Goal: Task Accomplishment & Management: Complete application form

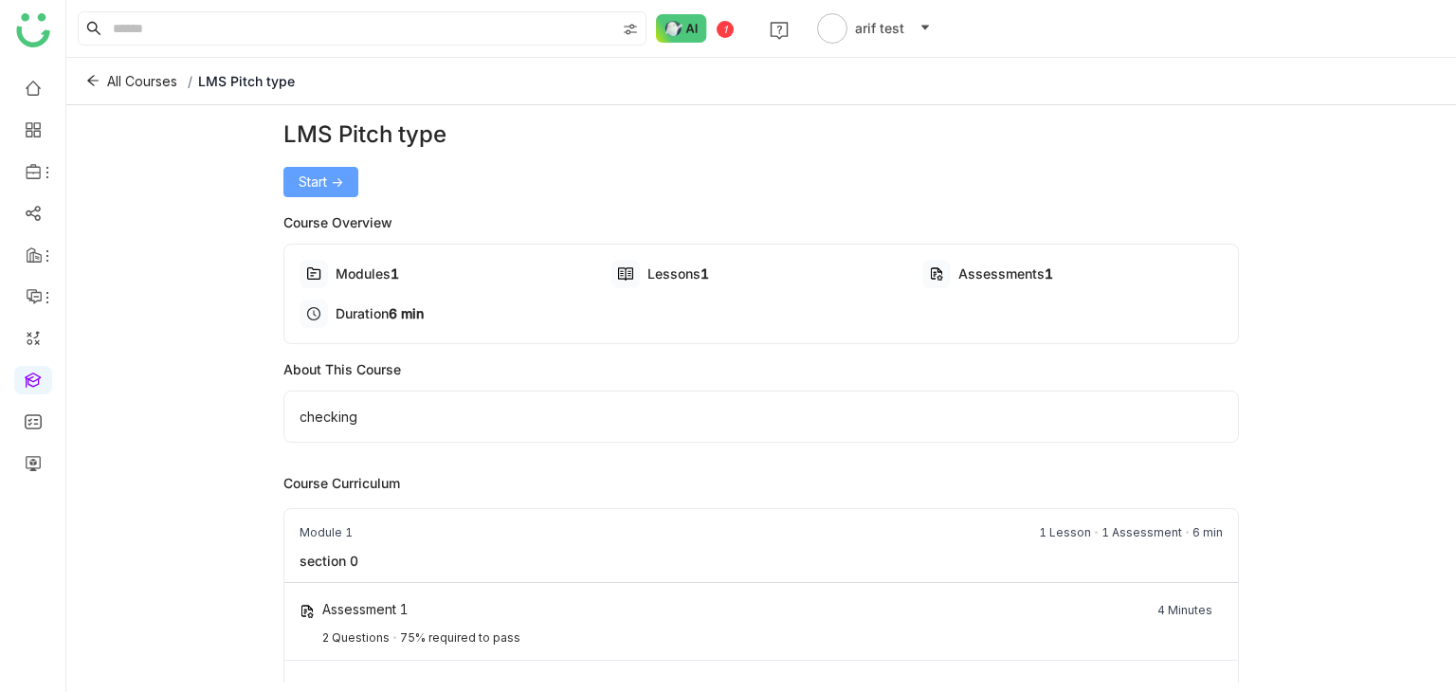
click at [300, 176] on span "Start ->" at bounding box center [321, 182] width 45 height 21
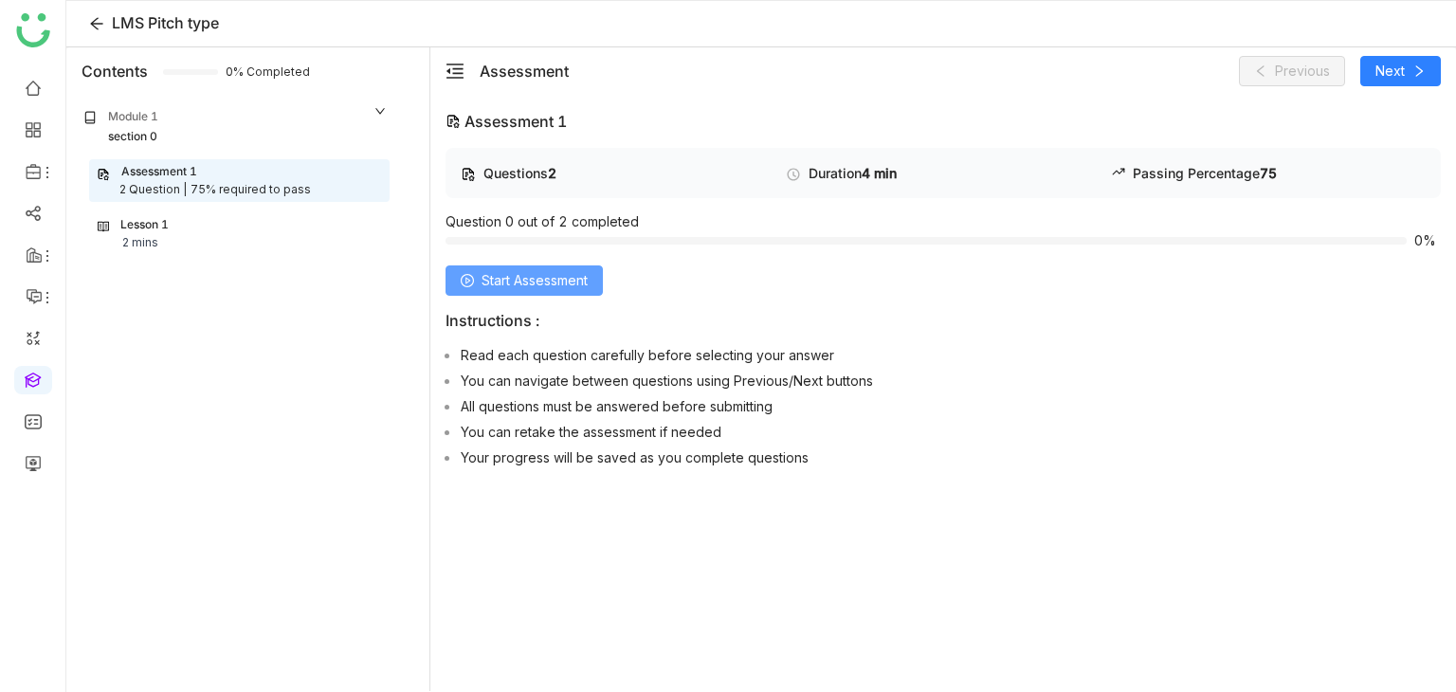
click at [542, 283] on span "Start Assessment" at bounding box center [535, 280] width 106 height 21
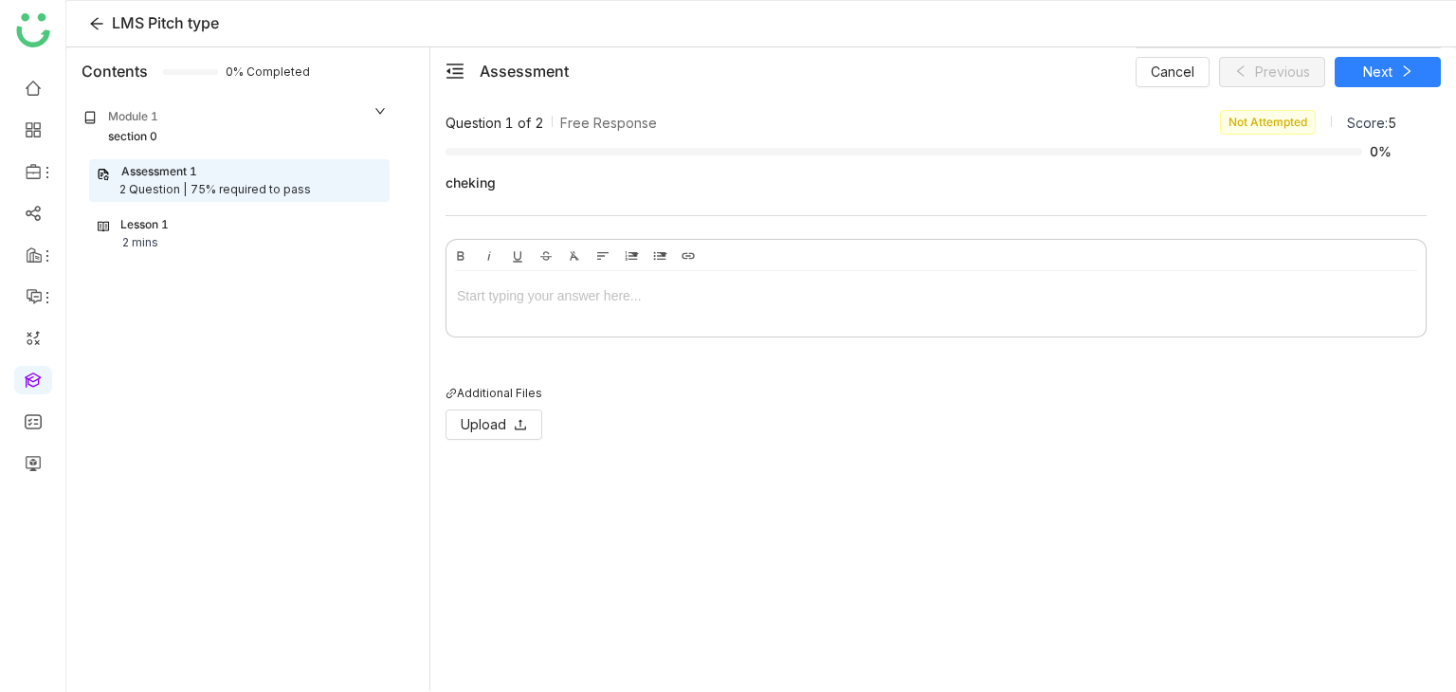
click at [542, 285] on div at bounding box center [936, 295] width 958 height 21
click at [666, 296] on div at bounding box center [936, 295] width 958 height 21
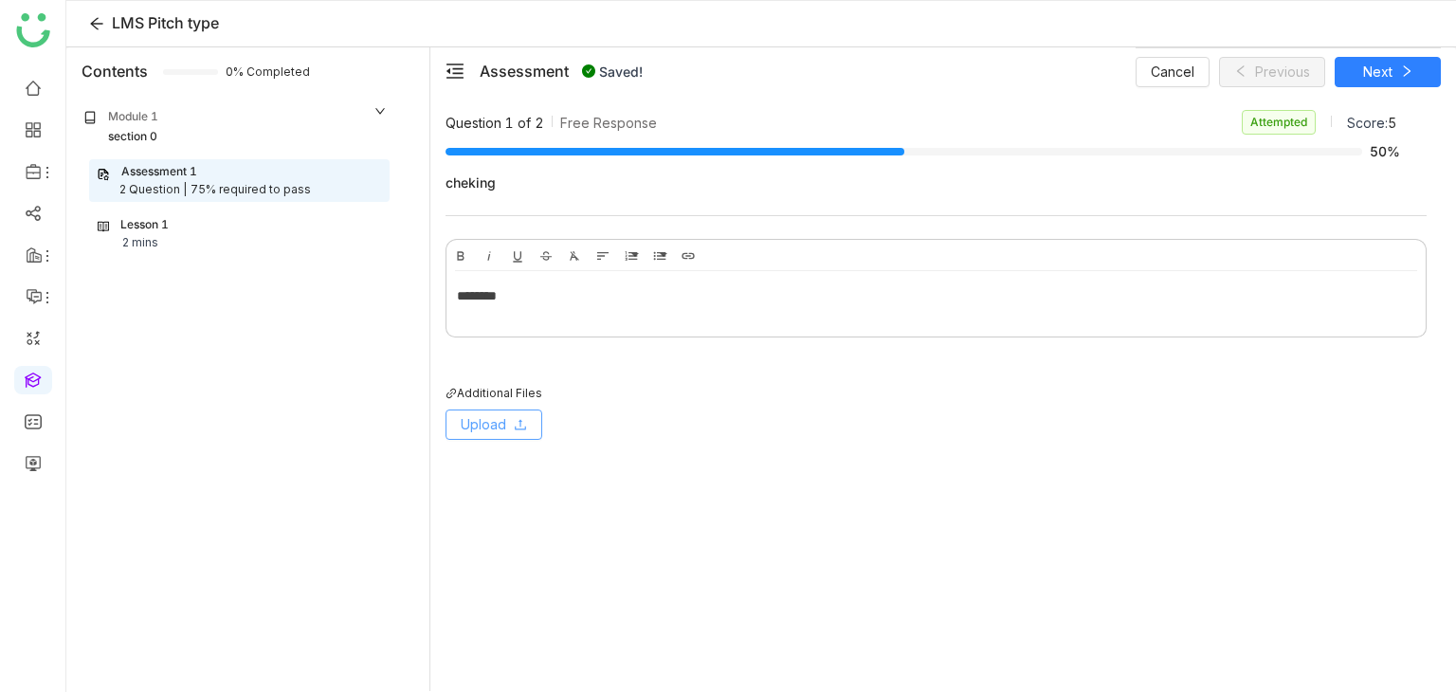
click at [499, 415] on span "Upload" at bounding box center [483, 424] width 45 height 21
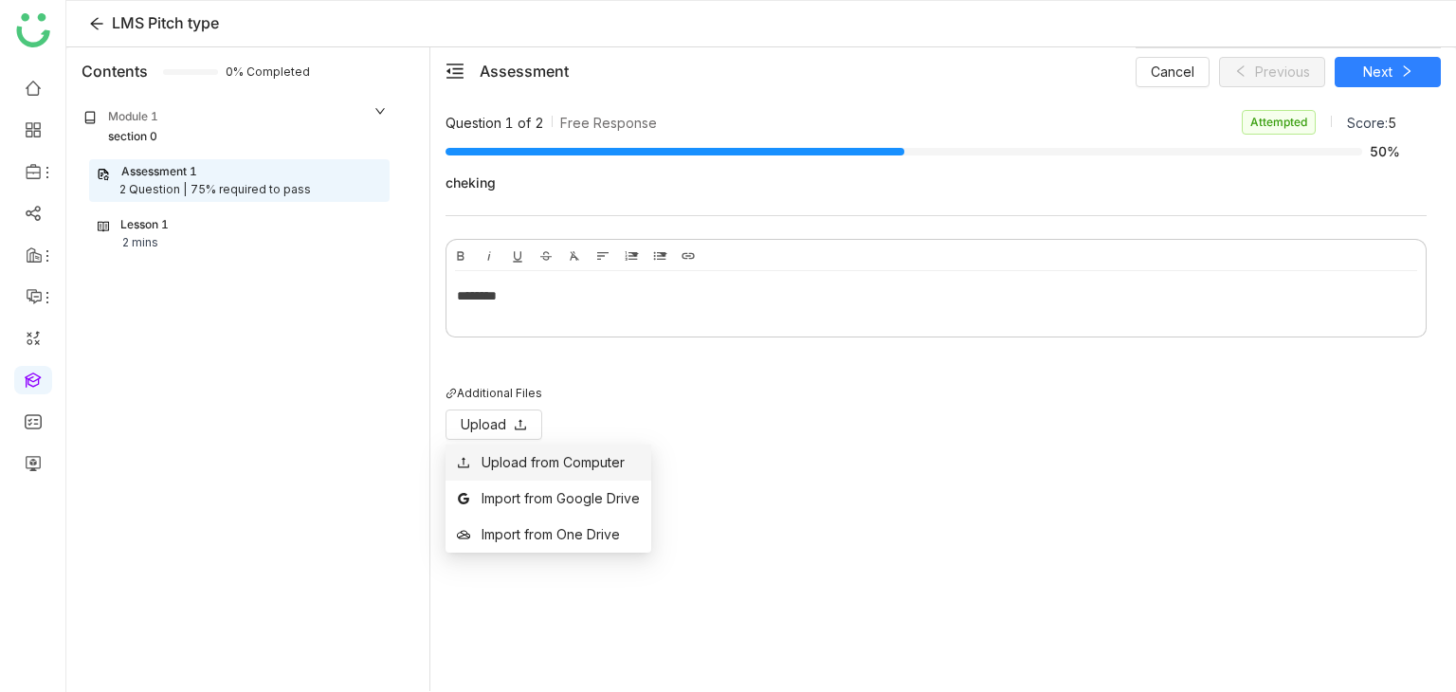
click at [554, 468] on div "Upload from Computer" at bounding box center [553, 462] width 143 height 21
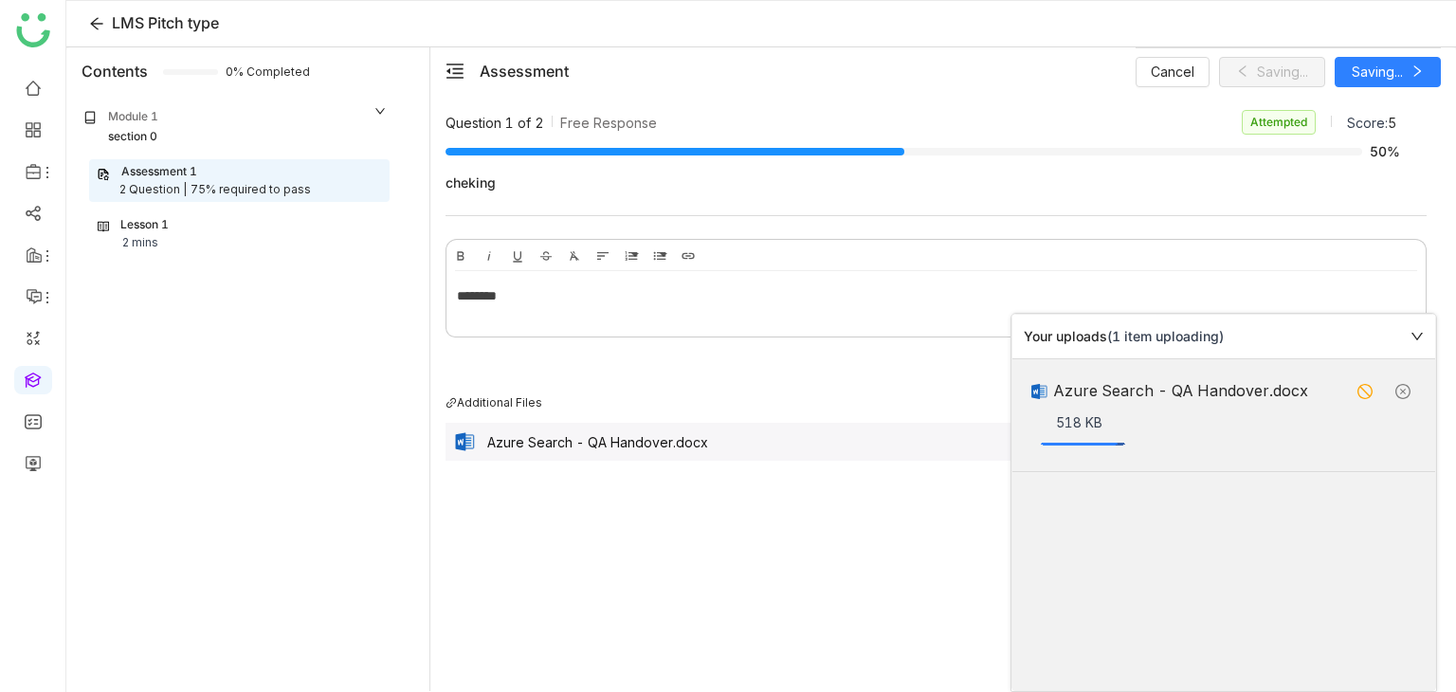
click at [1421, 327] on div "Your uploads (1 item uploading)" at bounding box center [1223, 337] width 423 height 45
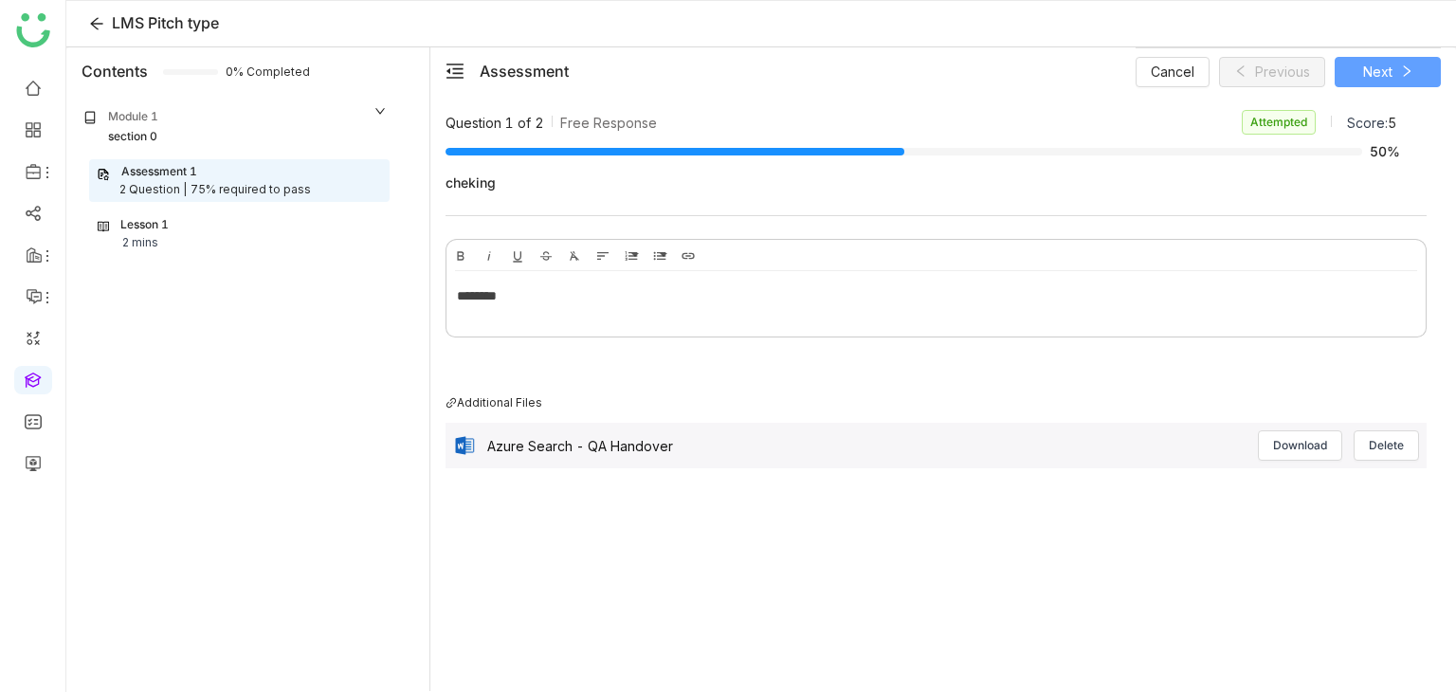
click at [1402, 61] on button "Next" at bounding box center [1388, 72] width 106 height 30
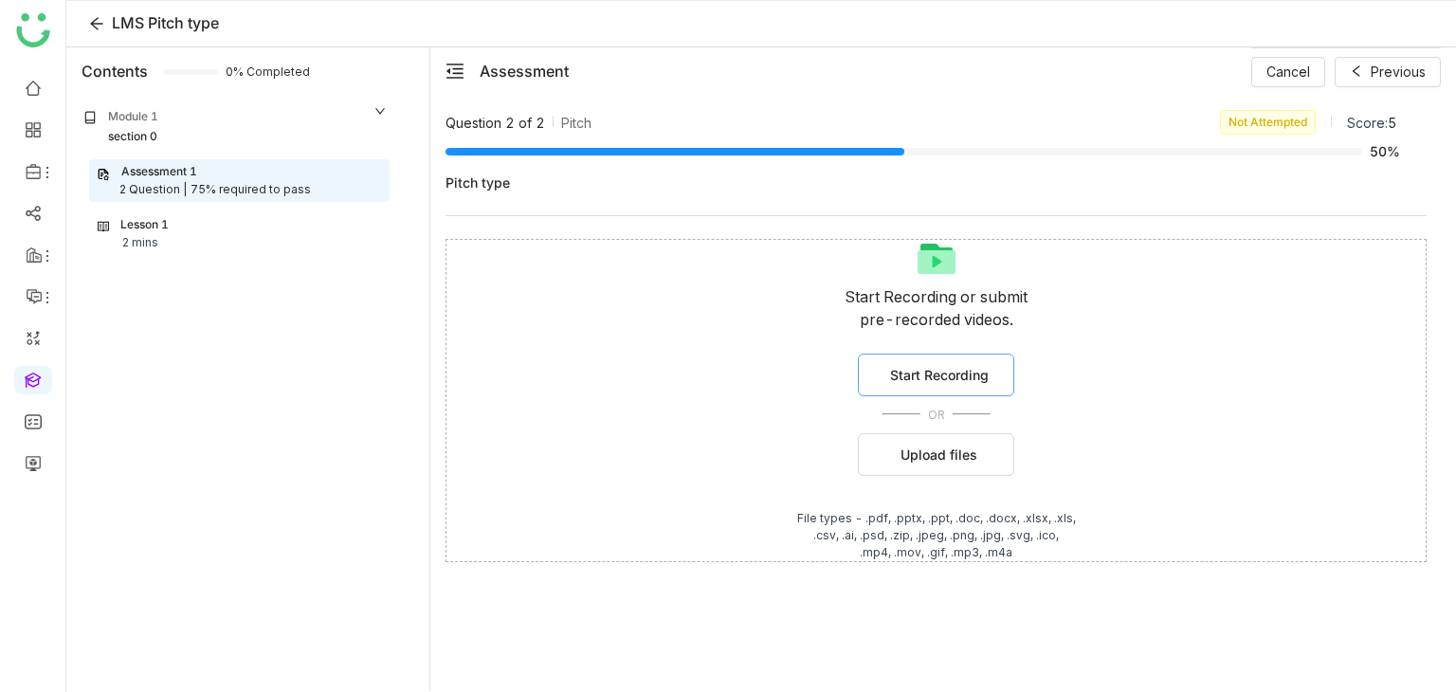
click at [950, 384] on button "Start Recording" at bounding box center [936, 375] width 156 height 43
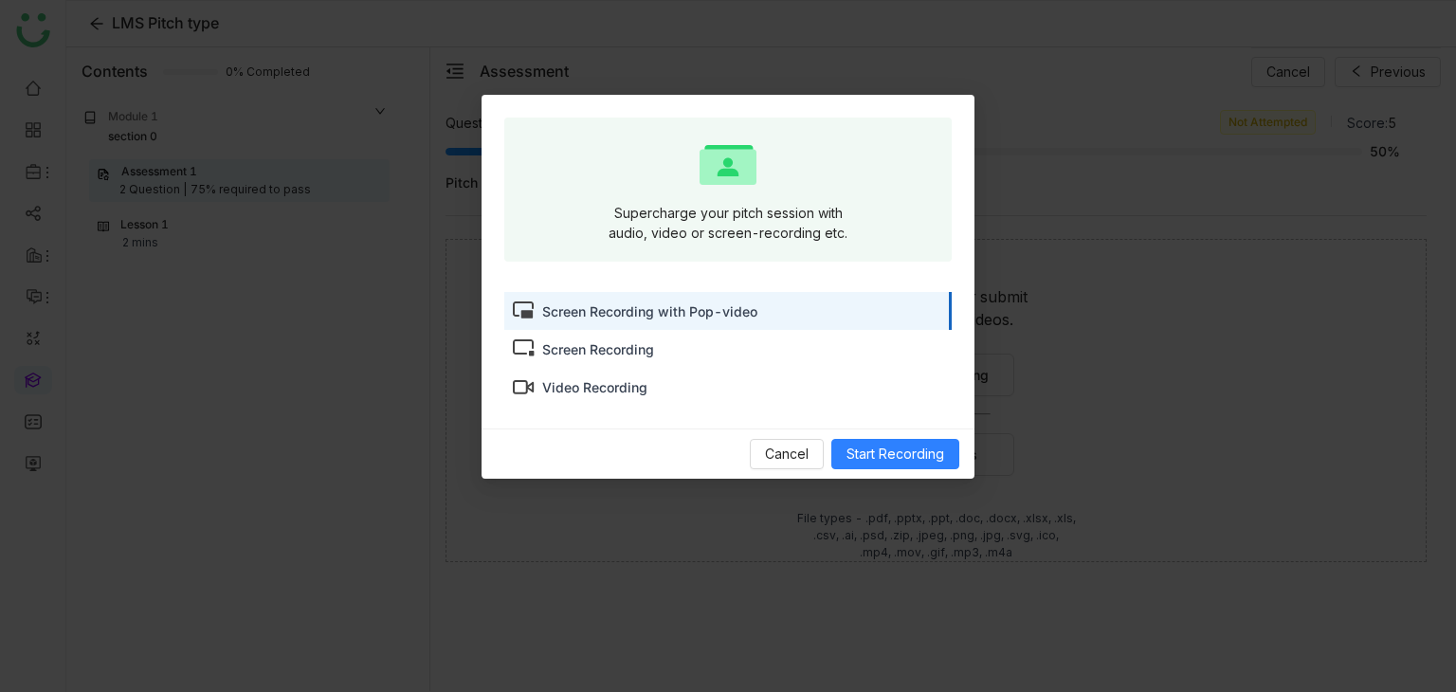
click at [620, 355] on div "Screen Recording" at bounding box center [598, 349] width 112 height 20
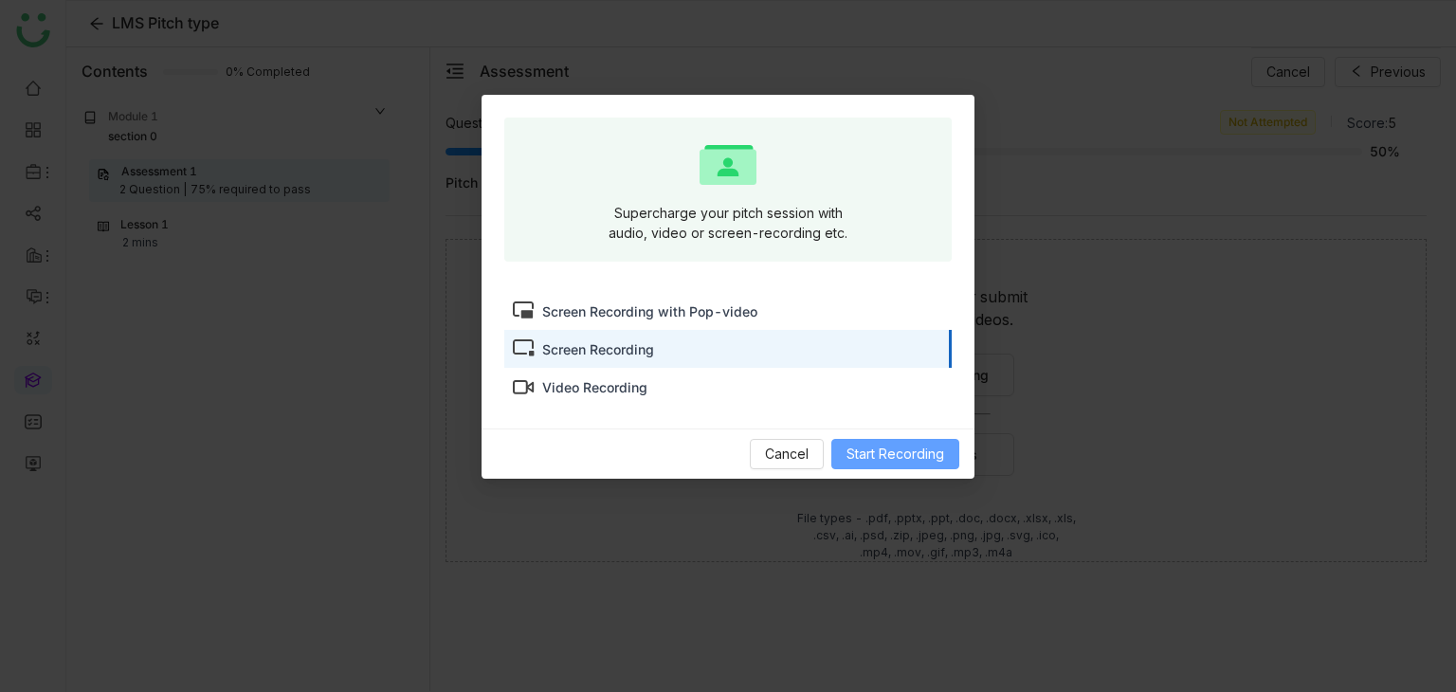
click at [896, 445] on span "Start Recording" at bounding box center [895, 454] width 98 height 21
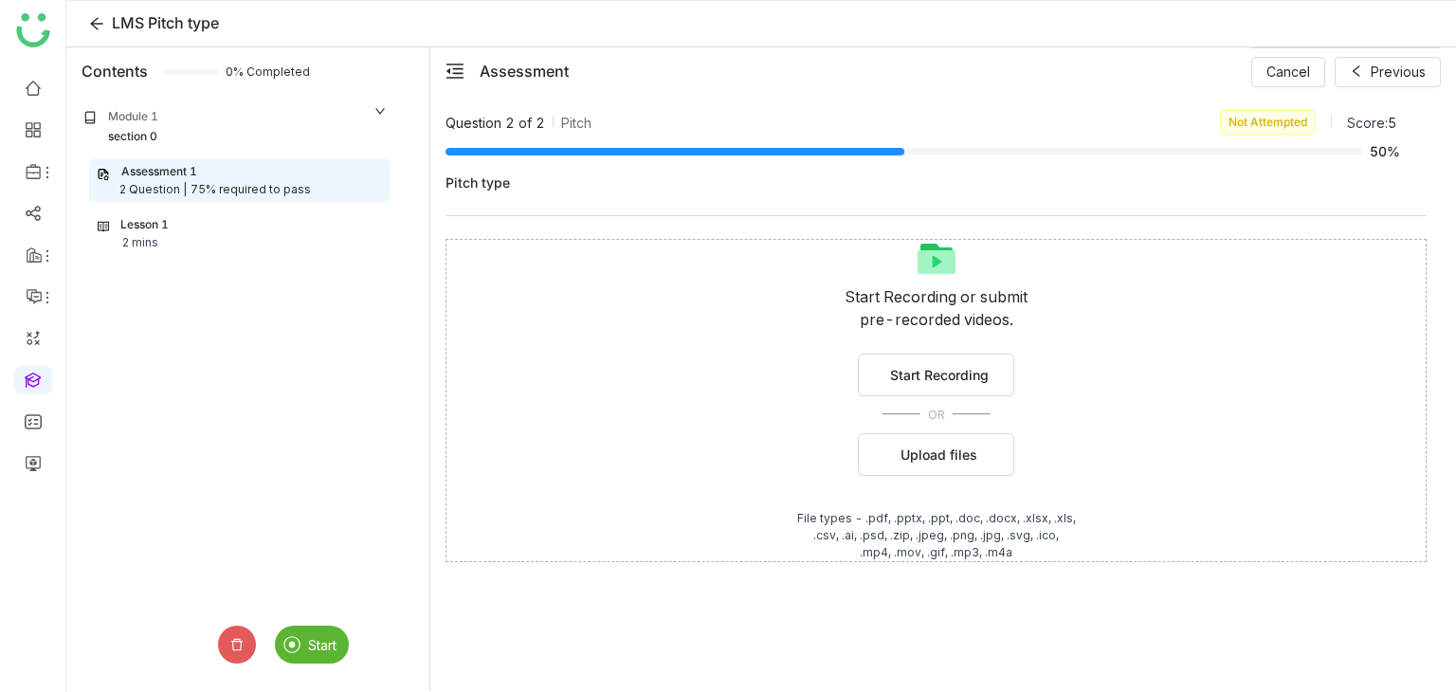
click at [319, 644] on span "Start" at bounding box center [322, 645] width 28 height 16
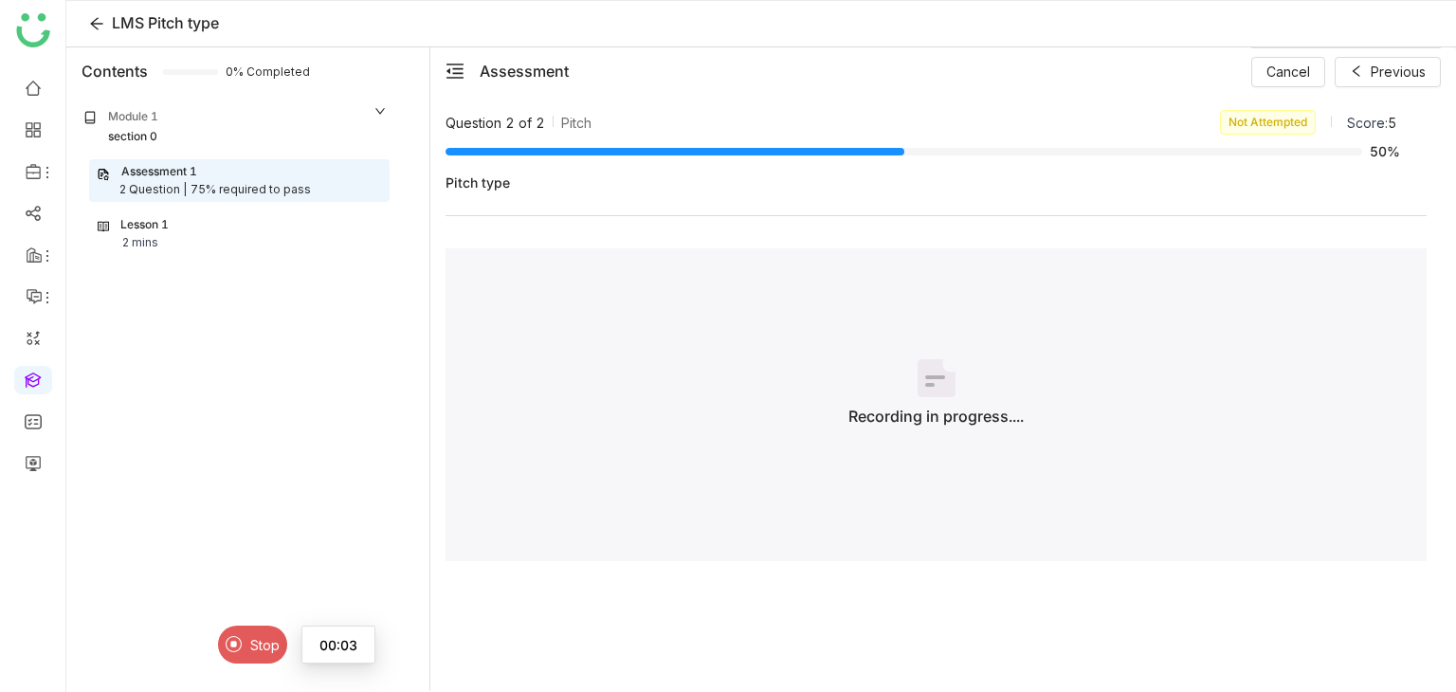
click at [259, 642] on span "Stop" at bounding box center [264, 645] width 29 height 16
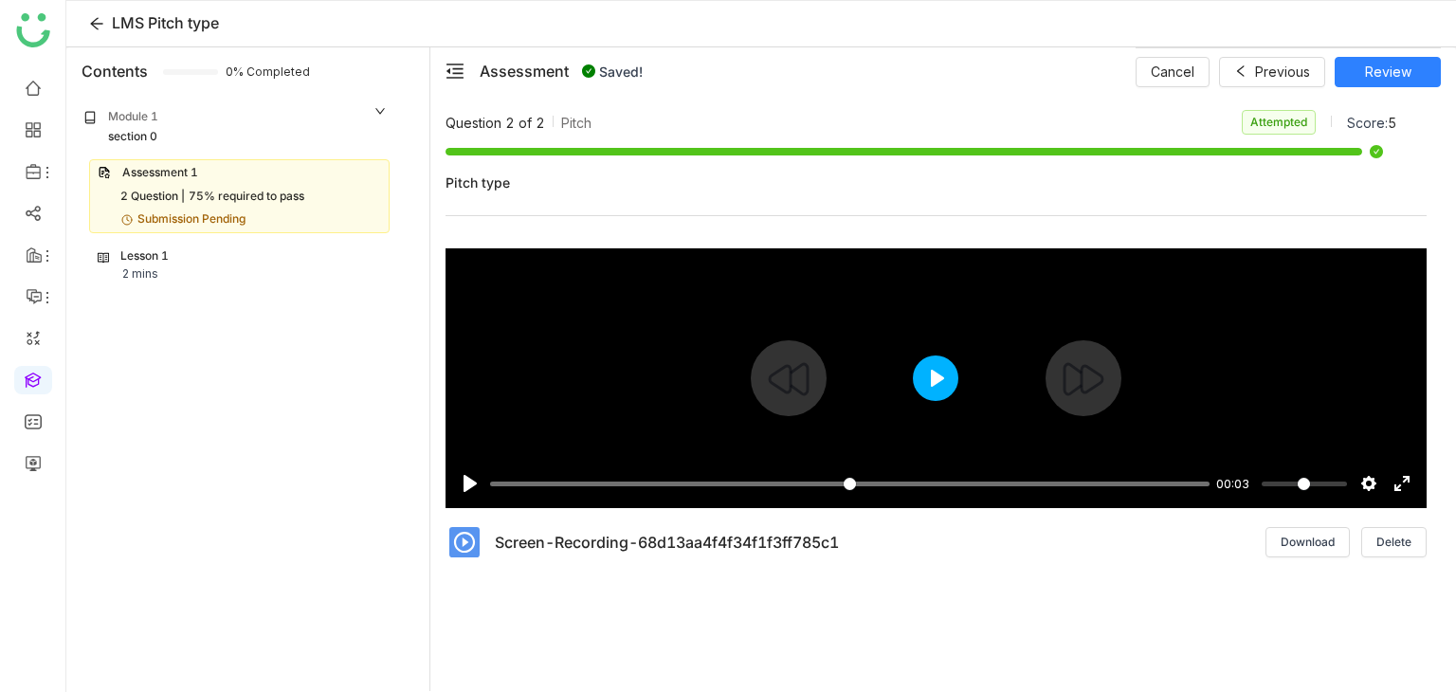
click at [937, 373] on button "Play" at bounding box center [935, 377] width 45 height 45
click at [937, 373] on div at bounding box center [935, 378] width 981 height 260
type input "*****"
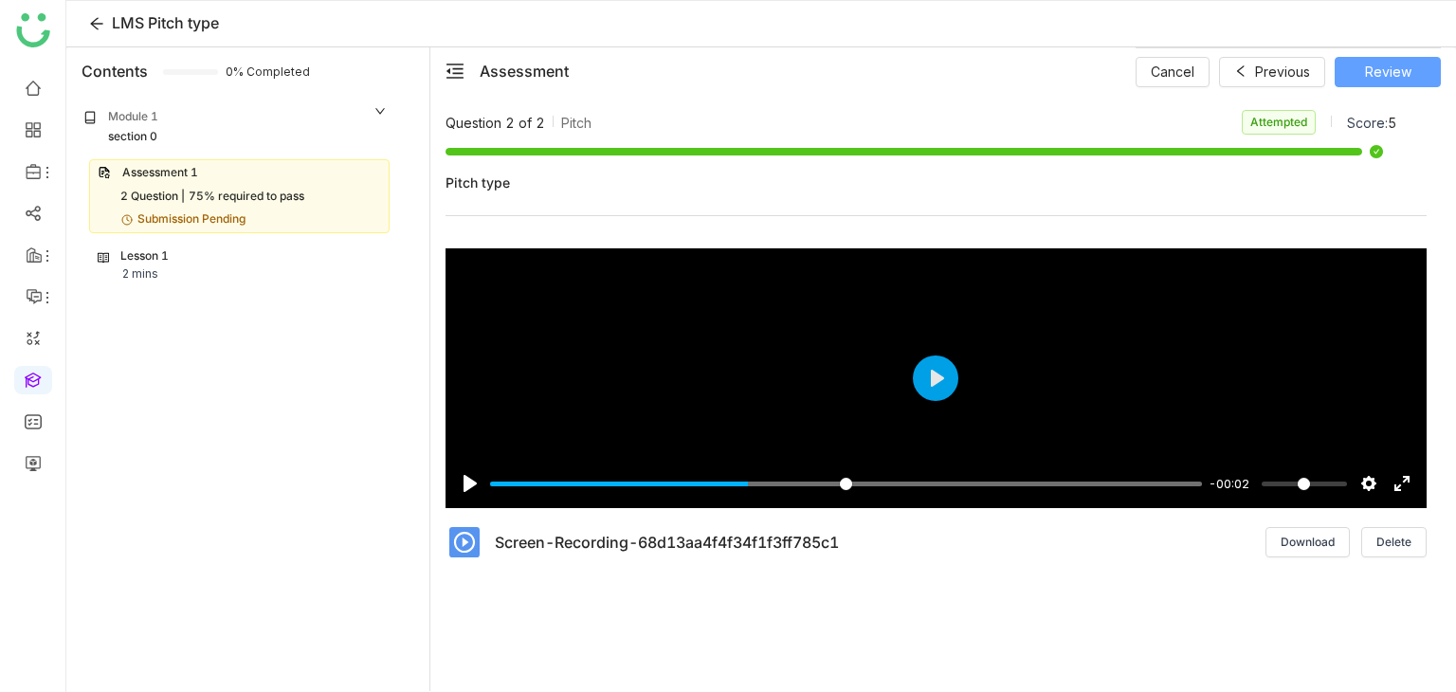
click at [1404, 69] on span "Review" at bounding box center [1388, 72] width 46 height 21
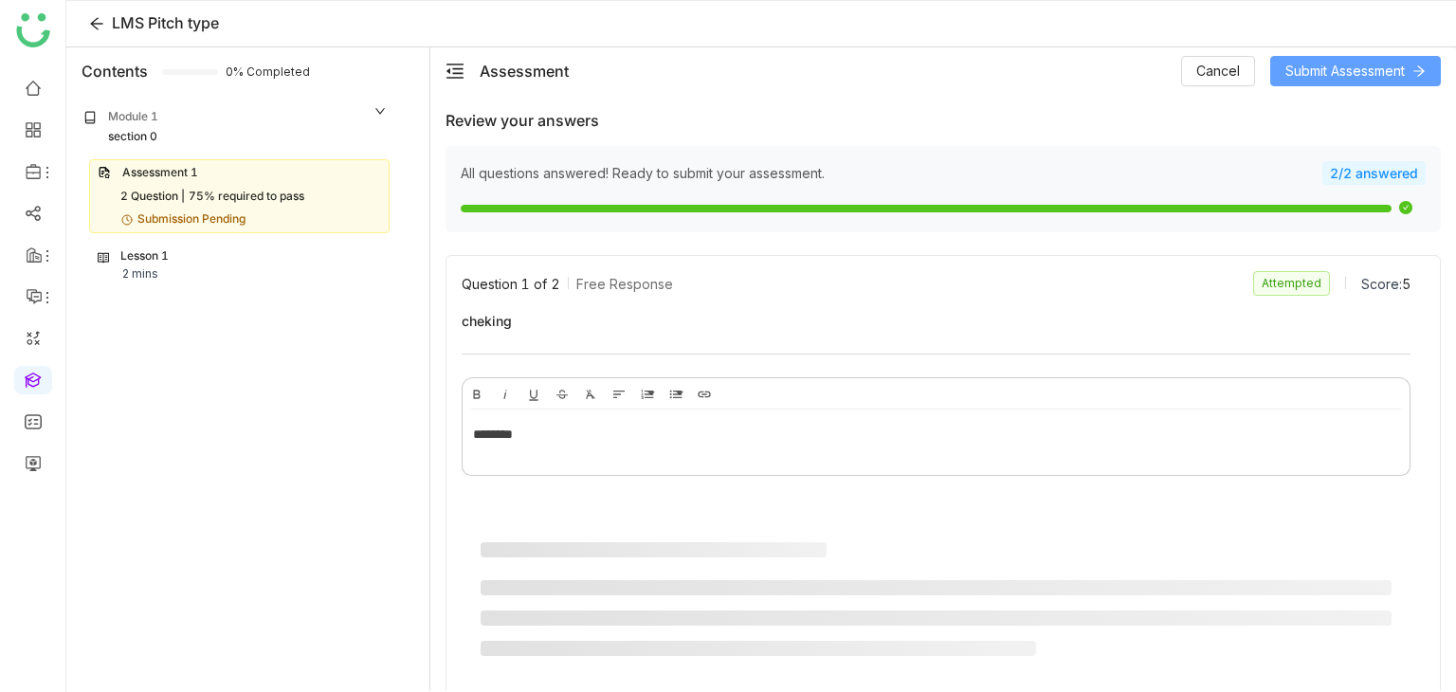
click at [1385, 74] on span "Submit Assessment" at bounding box center [1344, 71] width 119 height 21
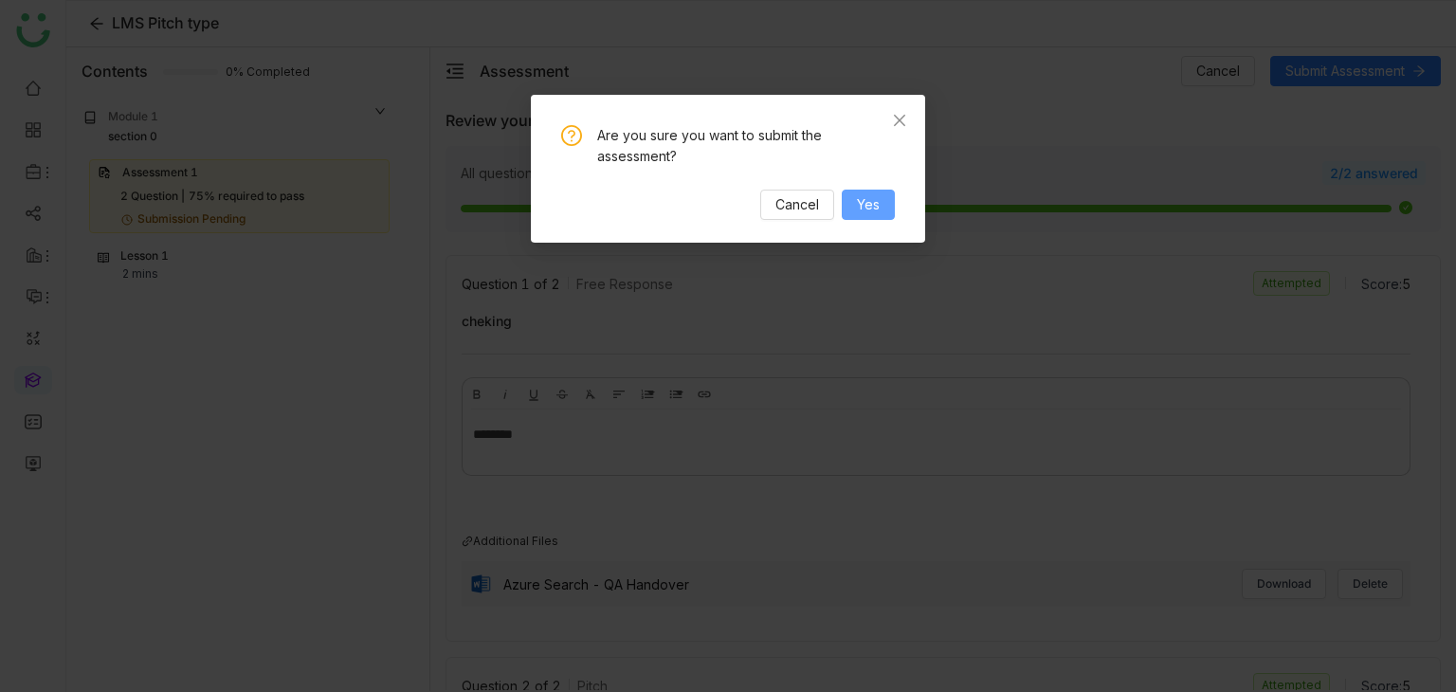
click at [879, 212] on span "Yes" at bounding box center [868, 204] width 23 height 21
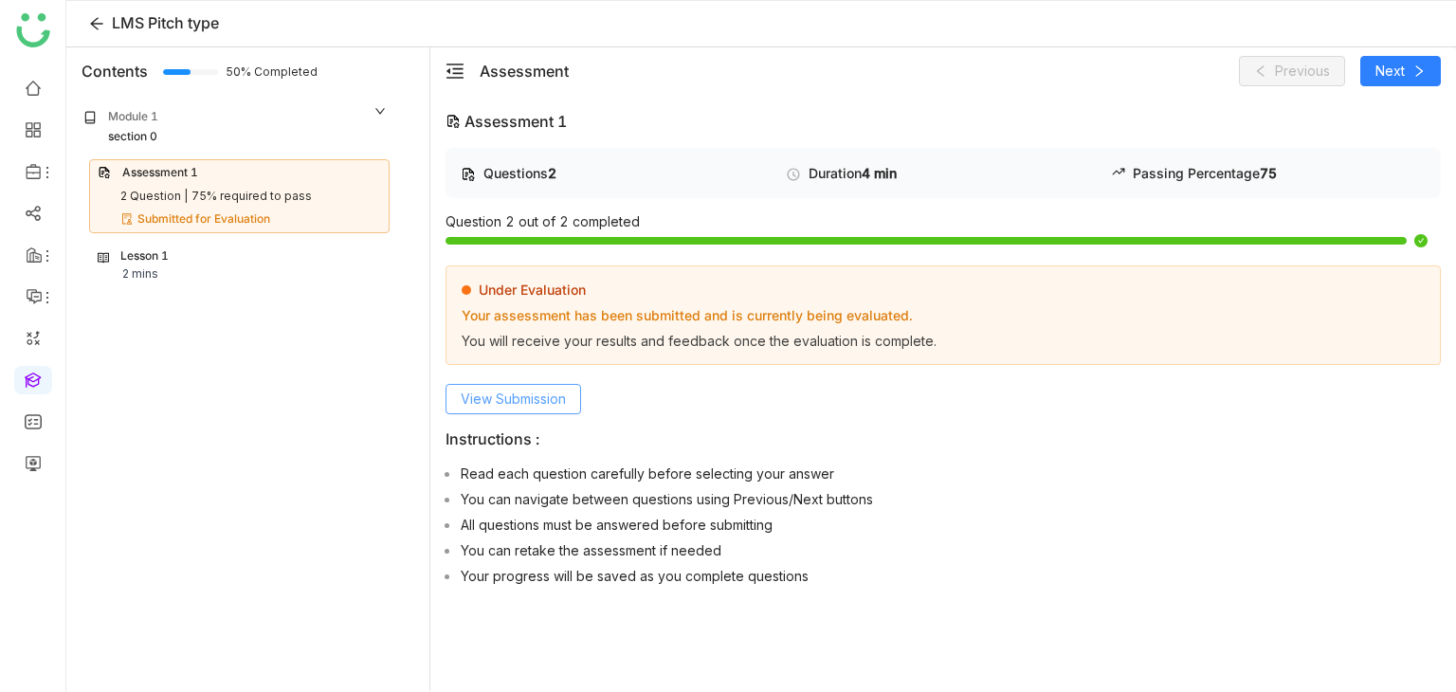
click at [523, 392] on span "View Submission" at bounding box center [513, 399] width 105 height 21
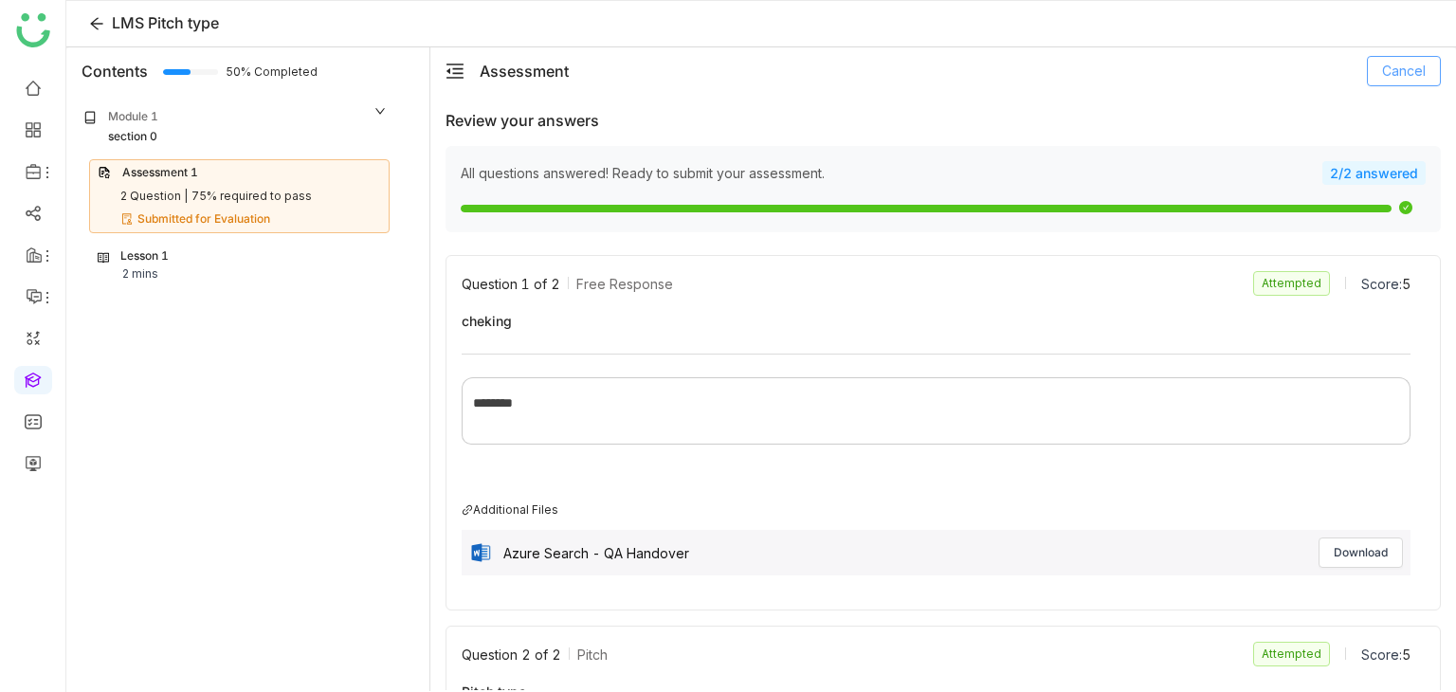
click at [1430, 82] on button "Cancel" at bounding box center [1404, 71] width 74 height 30
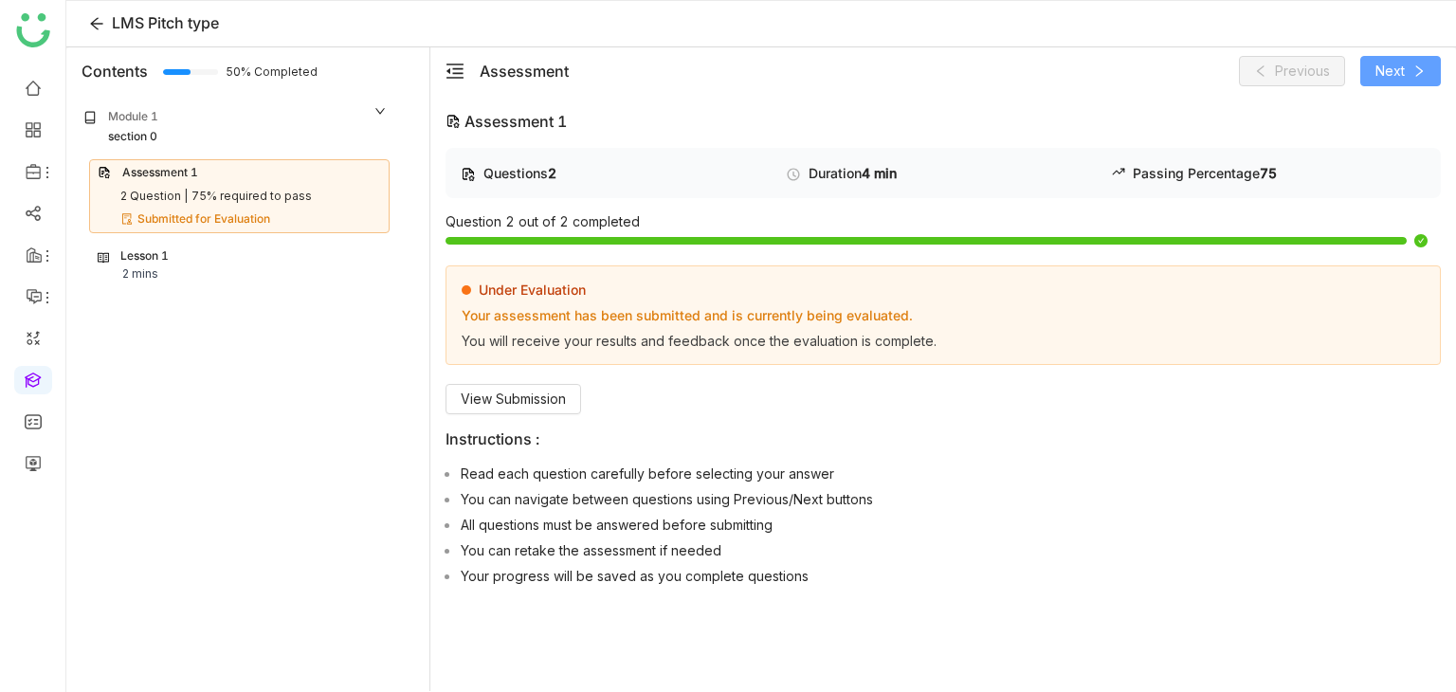
click at [1426, 80] on button "Next" at bounding box center [1400, 71] width 81 height 30
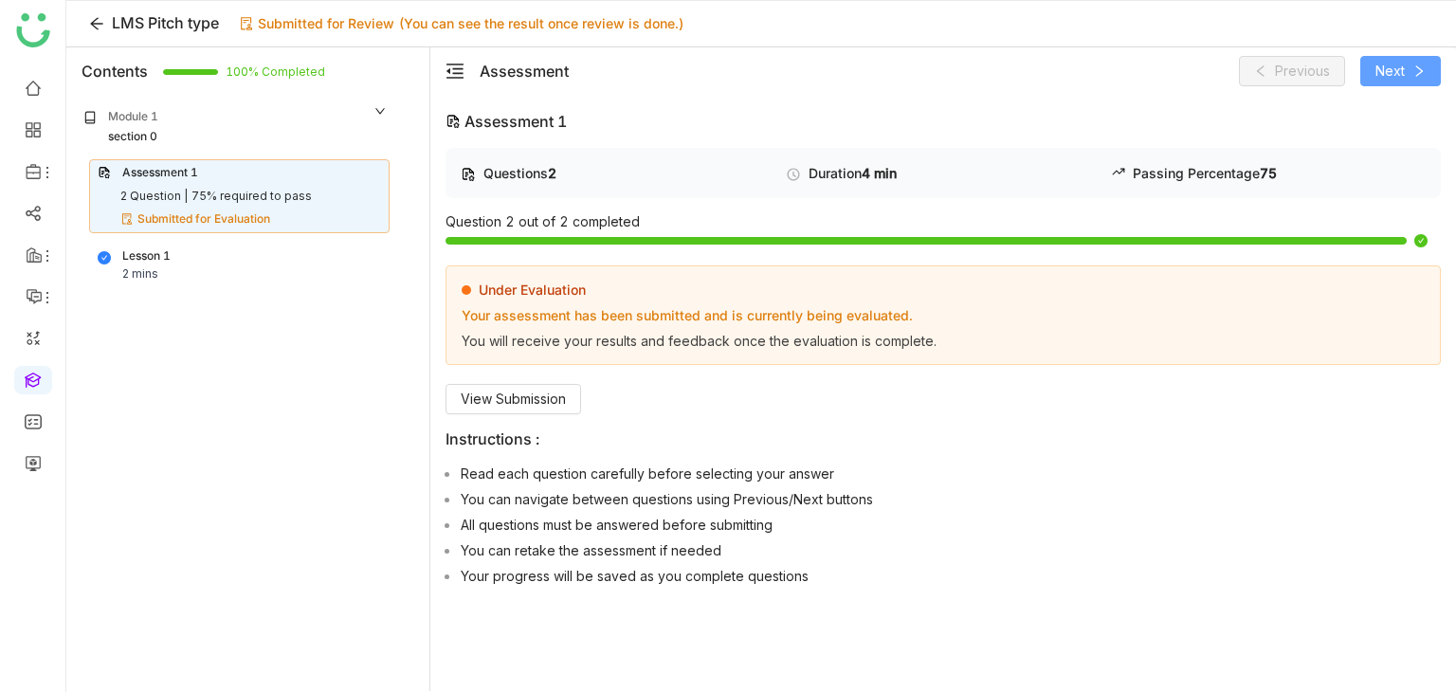
click at [1422, 65] on icon at bounding box center [1418, 70] width 13 height 13
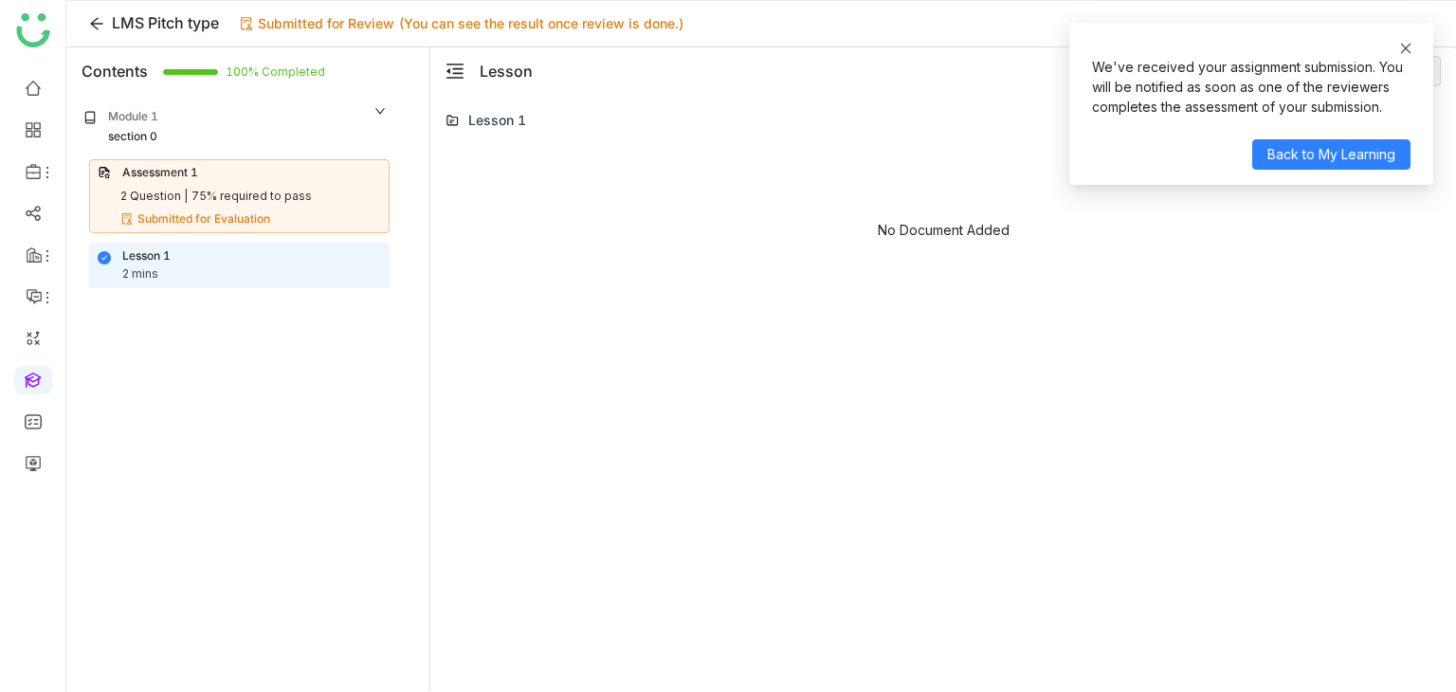
click at [1405, 55] on link at bounding box center [1405, 48] width 13 height 21
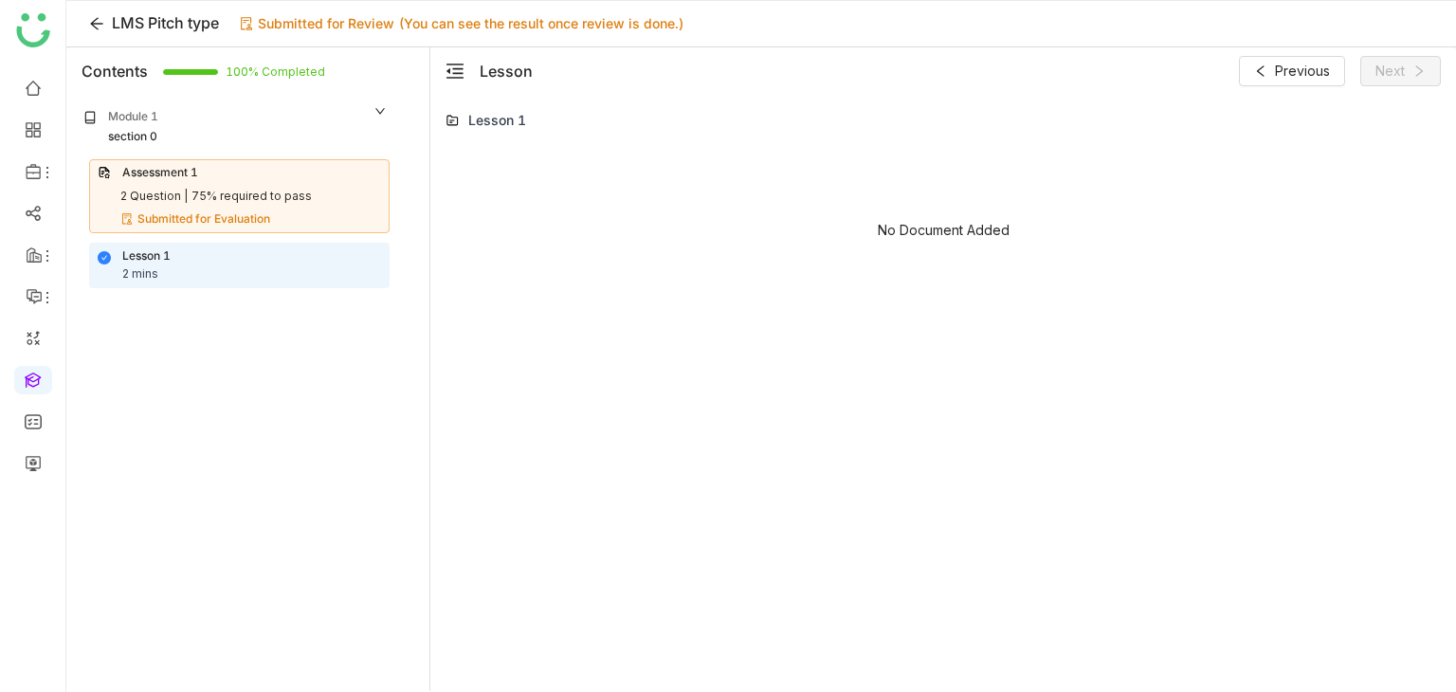
click at [163, 248] on div "Lesson 1" at bounding box center [146, 256] width 48 height 18
click at [322, 269] on div "Lesson 1 2 mins" at bounding box center [239, 265] width 283 height 36
click at [326, 208] on div "Assessment 1 2 Question | 75% required to pass Submitted for Evaluation" at bounding box center [239, 196] width 300 height 75
